Goal: Check status: Check status

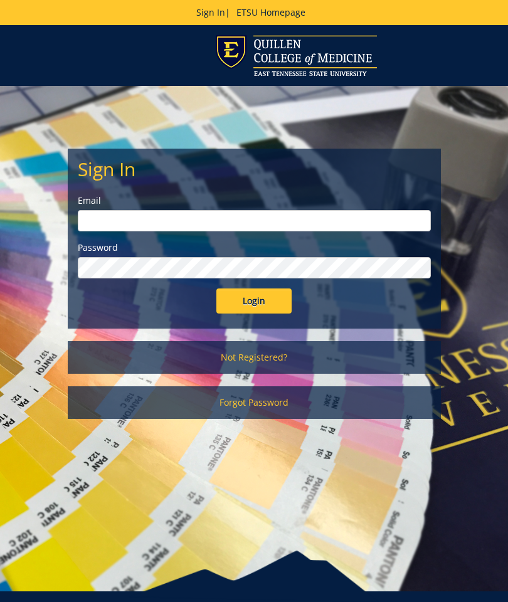
click at [119, 204] on label "Email" at bounding box center [254, 201] width 353 height 13
click at [94, 223] on input "email" at bounding box center [254, 220] width 353 height 21
click at [189, 212] on input "sprinklesg@etsu.ed" at bounding box center [254, 220] width 353 height 21
click at [186, 225] on input "sprinklesg@etsu.ed" at bounding box center [254, 220] width 353 height 21
type input "sprinklesg@etsu.edu"
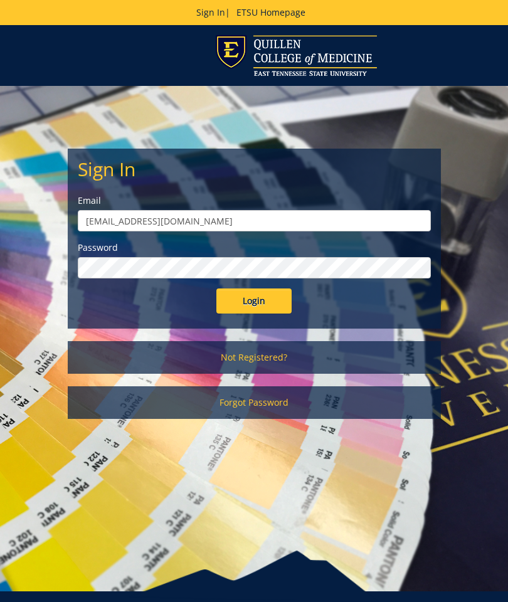
click at [253, 301] on input "Login" at bounding box center [253, 301] width 75 height 25
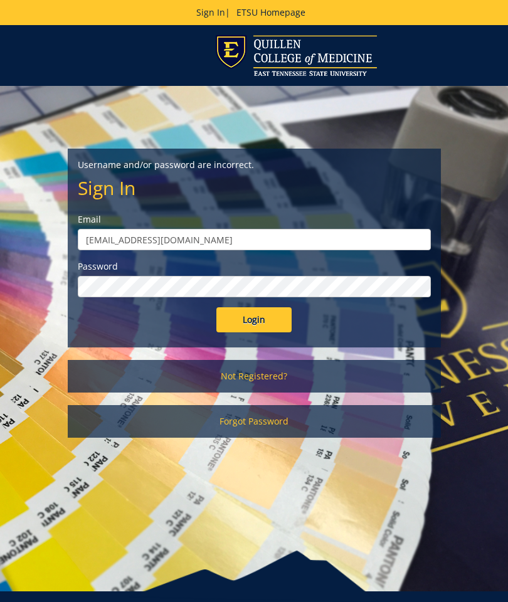
click at [242, 317] on input "Login" at bounding box center [253, 319] width 75 height 25
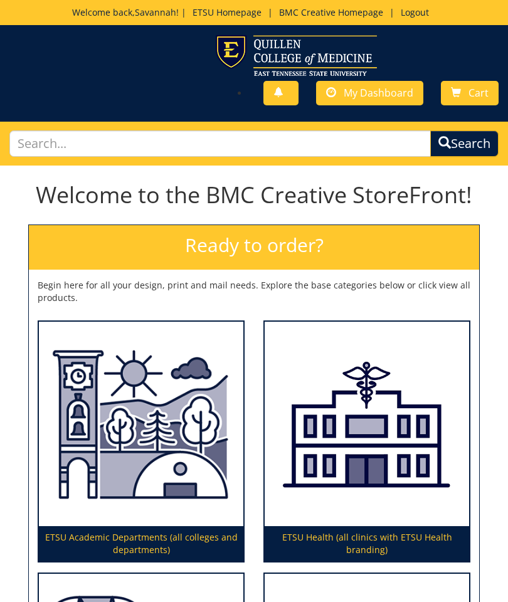
click at [371, 87] on span "My Dashboard" at bounding box center [379, 93] width 70 height 14
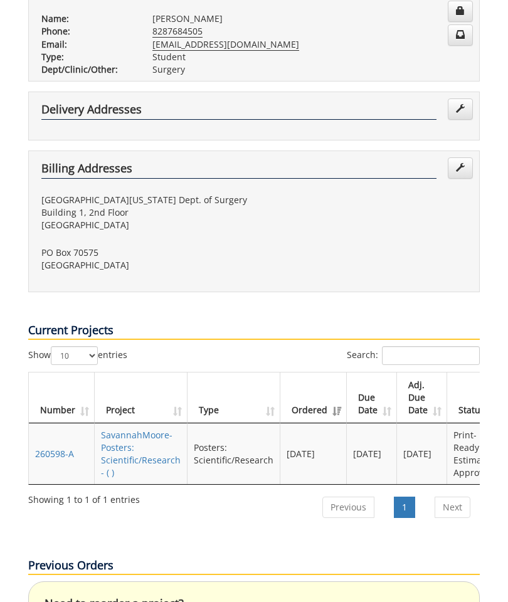
scroll to position [353, 0]
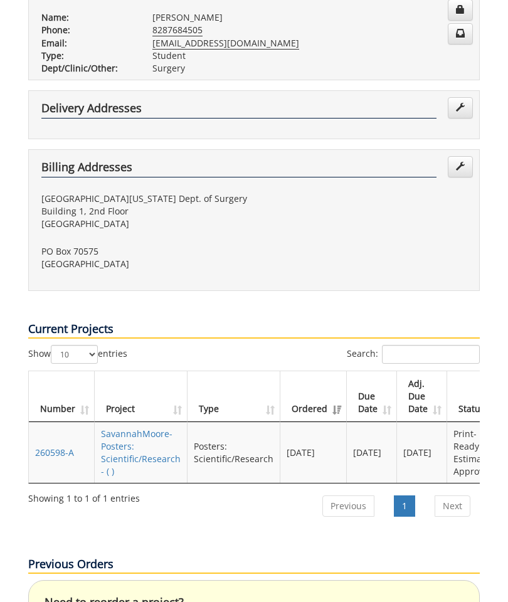
click at [131, 428] on link "SavannahMoore-Posters: Scientific/Research - ( )" at bounding box center [141, 453] width 80 height 50
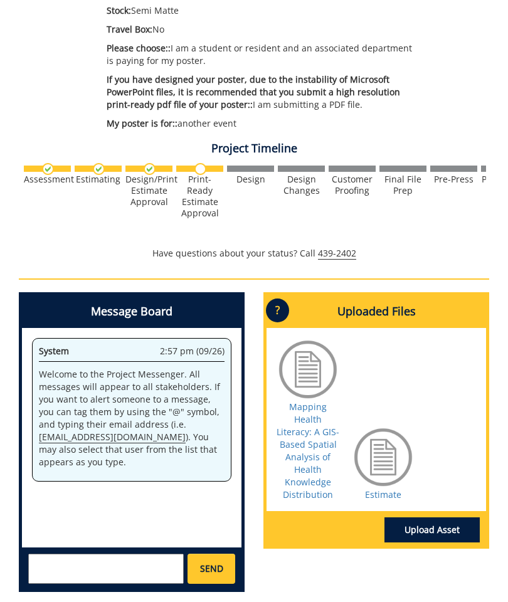
scroll to position [393, 0]
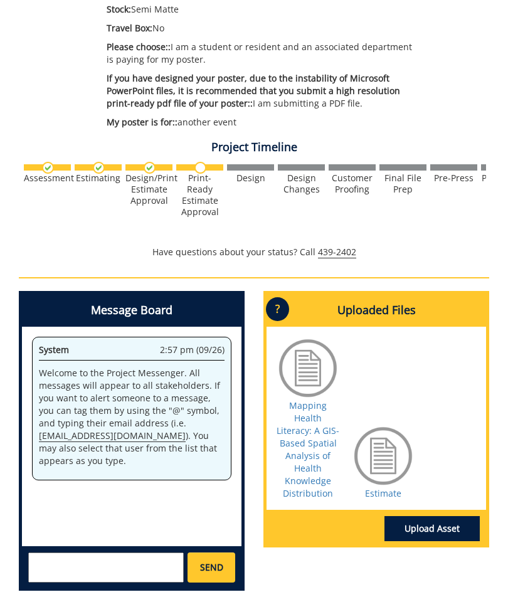
click at [376, 500] on link "Estimate" at bounding box center [383, 494] width 36 height 12
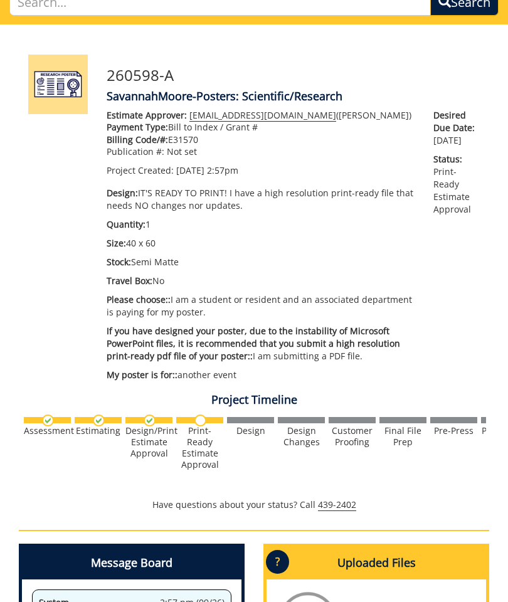
scroll to position [141, 0]
